Goal: Task Accomplishment & Management: Use online tool/utility

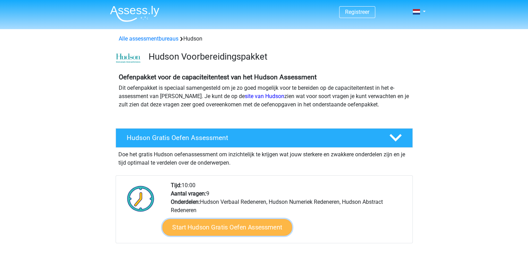
click at [222, 228] on link "Start Hudson Gratis Oefen Assessment" at bounding box center [227, 227] width 130 height 17
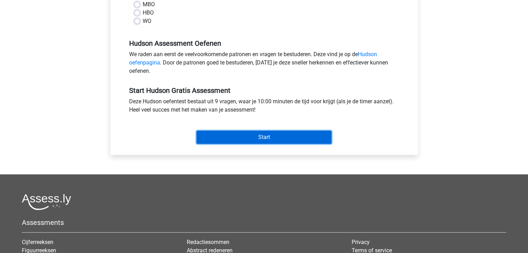
click at [305, 134] on input "Start" at bounding box center [263, 137] width 135 height 13
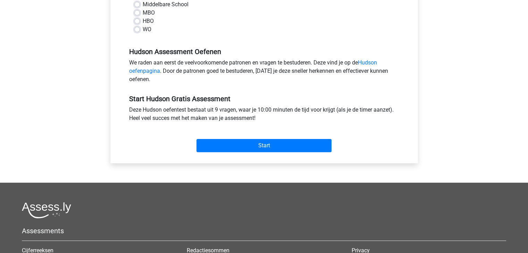
click at [143, 5] on label "Middelbare School" at bounding box center [166, 4] width 46 height 8
click at [136, 5] on input "Middelbare School" at bounding box center [137, 3] width 6 height 7
radio input "true"
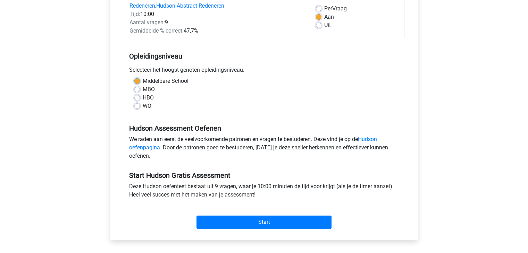
scroll to position [99, 0]
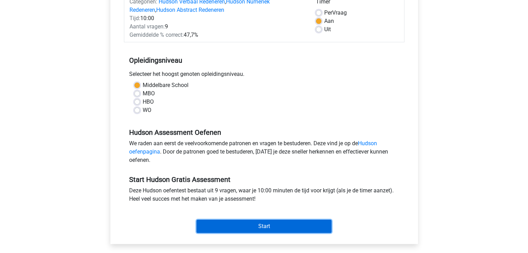
click at [271, 224] on input "Start" at bounding box center [263, 226] width 135 height 13
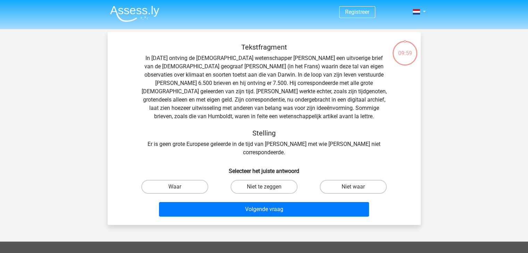
scroll to position [43, 0]
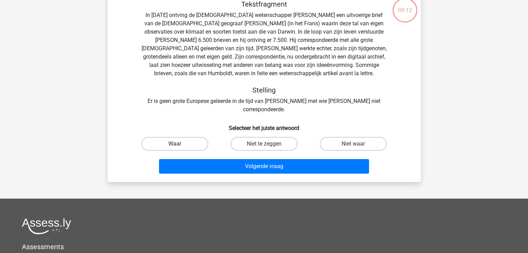
click at [182, 138] on label "Waar" at bounding box center [174, 144] width 67 height 14
click at [179, 144] on input "Waar" at bounding box center [177, 146] width 5 height 5
radio input "true"
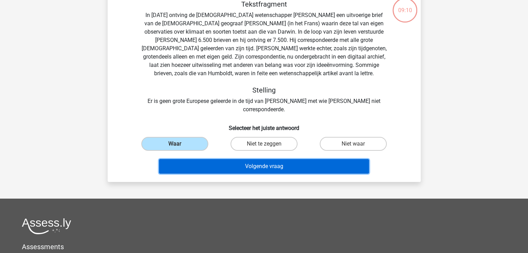
click at [270, 160] on button "Volgende vraag" at bounding box center [264, 166] width 210 height 15
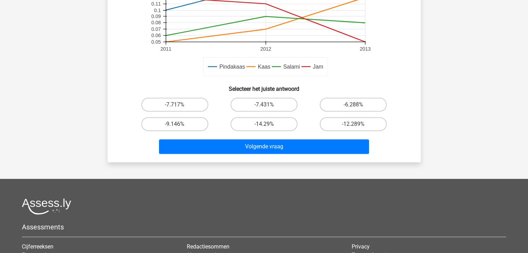
scroll to position [221, 0]
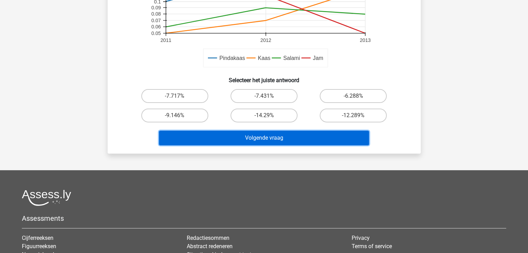
click at [297, 135] on button "Volgende vraag" at bounding box center [264, 138] width 210 height 15
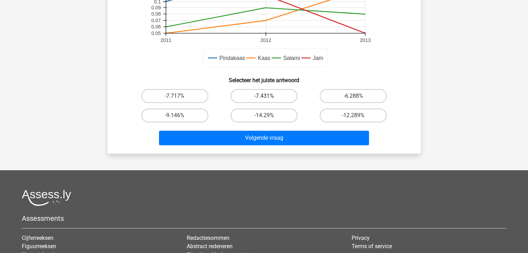
click at [260, 102] on label "-7.431%" at bounding box center [263, 96] width 67 height 14
click at [264, 101] on input "-7.431%" at bounding box center [266, 98] width 5 height 5
radio input "true"
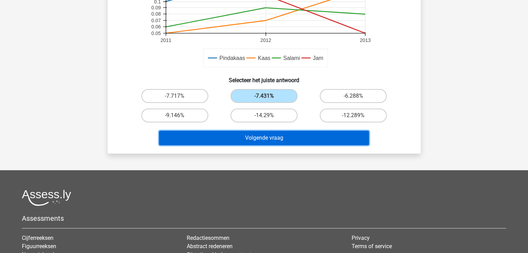
click at [262, 137] on button "Volgende vraag" at bounding box center [264, 138] width 210 height 15
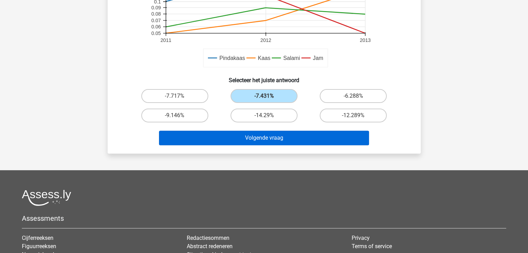
scroll to position [32, 0]
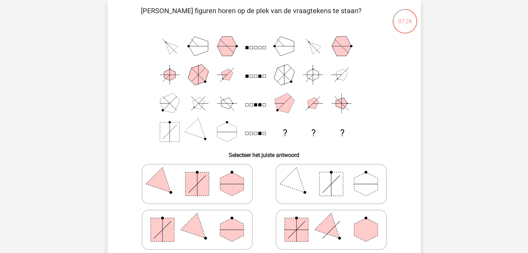
click at [217, 231] on icon at bounding box center [197, 230] width 104 height 35
click at [202, 221] on input "radio" at bounding box center [199, 219] width 5 height 5
radio input "true"
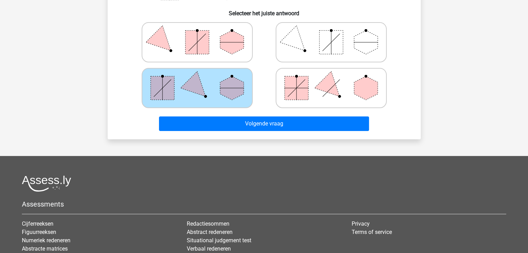
scroll to position [176, 0]
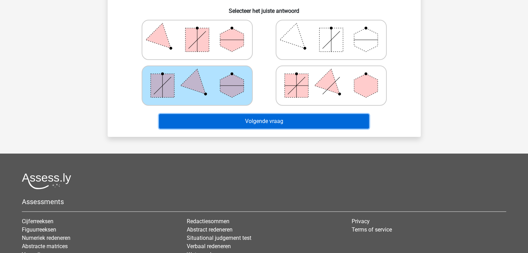
click at [209, 116] on button "Volgende vraag" at bounding box center [264, 121] width 210 height 15
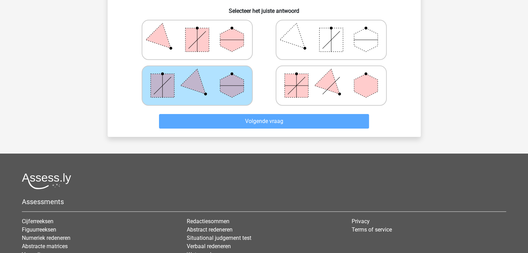
scroll to position [32, 0]
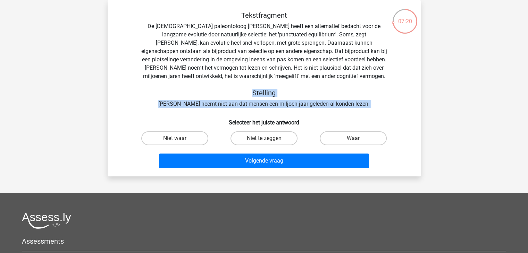
drag, startPoint x: 209, startPoint y: 116, endPoint x: 201, endPoint y: 94, distance: 23.4
click at [201, 94] on div "Tekstfragment De Amerikaanse paleontoloog Stephen Jay Gould heeft een alternati…" at bounding box center [263, 91] width 307 height 160
click at [155, 108] on div "Tekstfragment De Amerikaanse paleontoloog Stephen Jay Gould heeft een alternati…" at bounding box center [264, 59] width 291 height 97
